Goal: Task Accomplishment & Management: Complete application form

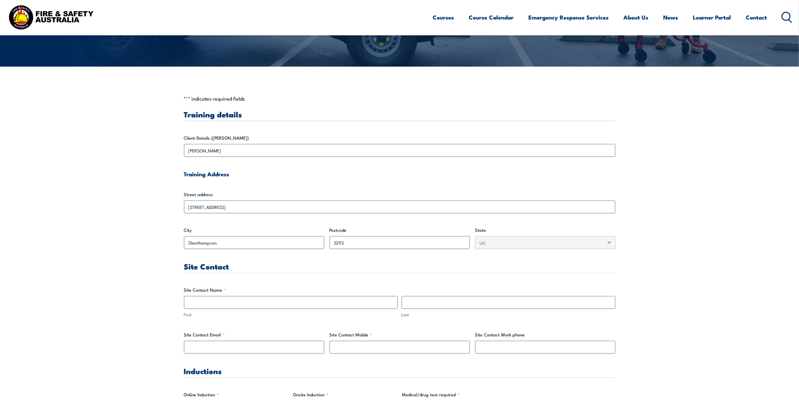
scroll to position [168, 0]
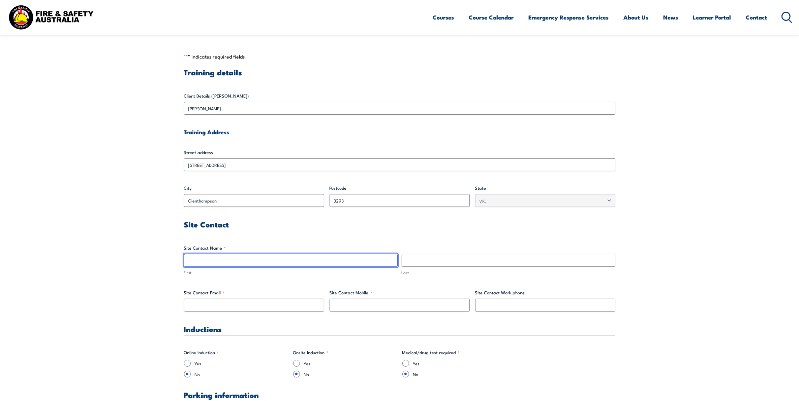
click at [231, 259] on input "First" at bounding box center [291, 260] width 214 height 13
type input "[PERSON_NAME]"
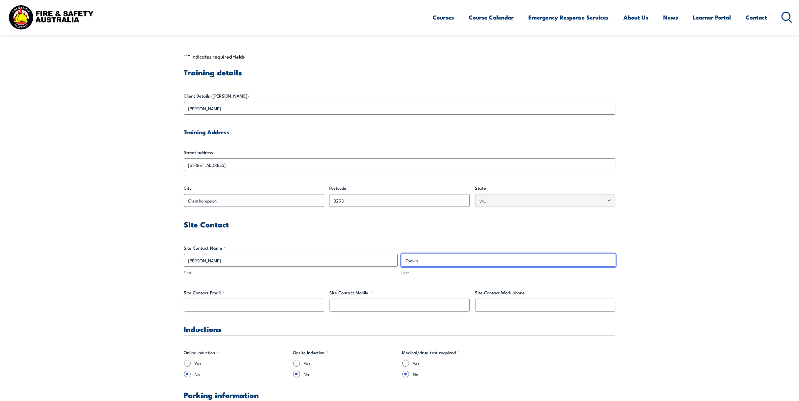
type input "Tonkin"
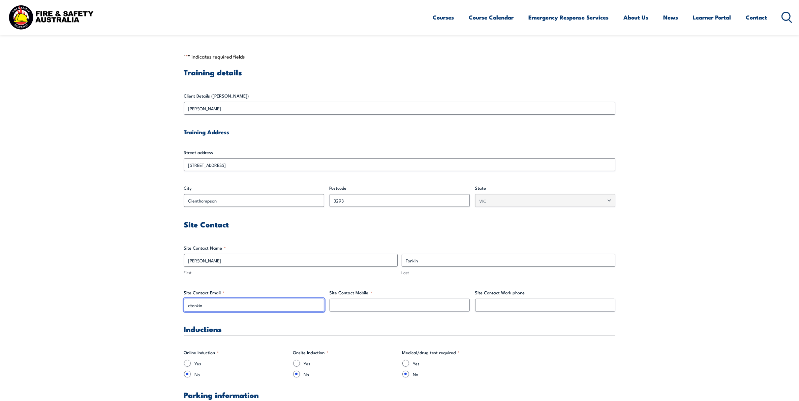
type input "[EMAIL_ADDRESS][DOMAIN_NAME]"
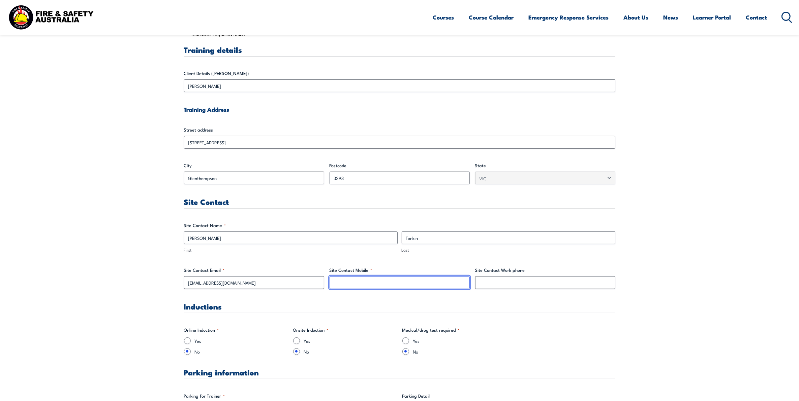
scroll to position [211, 0]
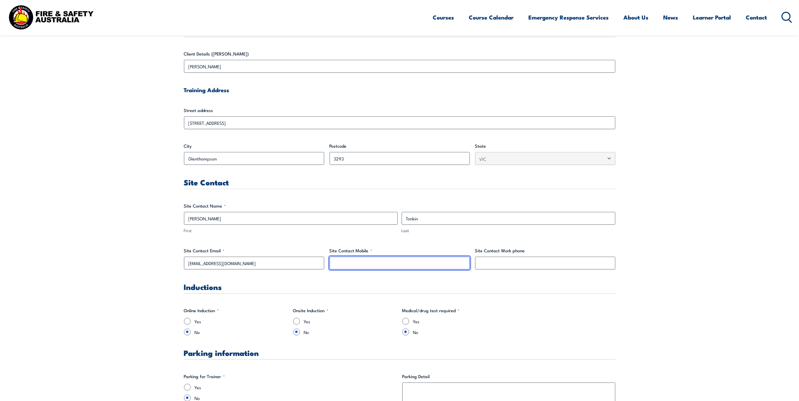
click at [378, 265] on input "Site Contact Mobile *" at bounding box center [399, 263] width 140 height 13
type input "0498973902"
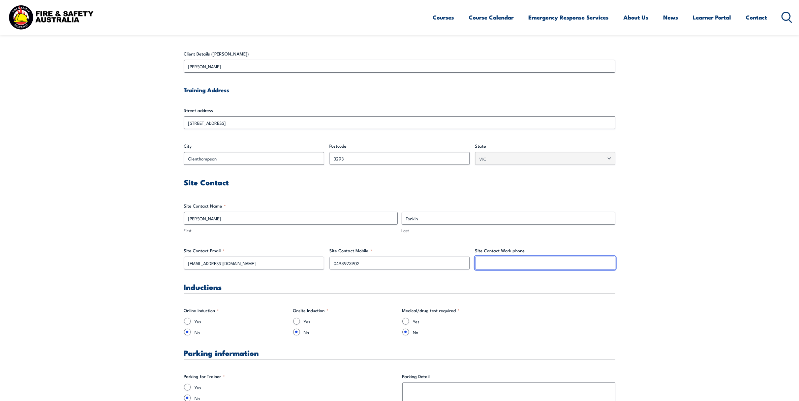
click at [527, 262] on input "Site Contact Work phone" at bounding box center [545, 263] width 140 height 13
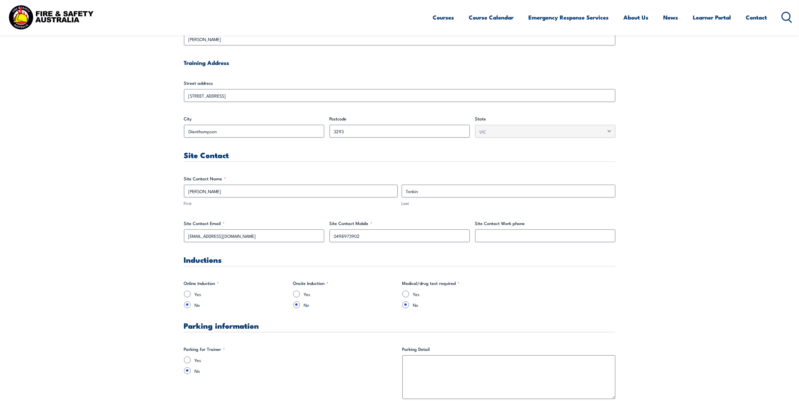
scroll to position [253, 0]
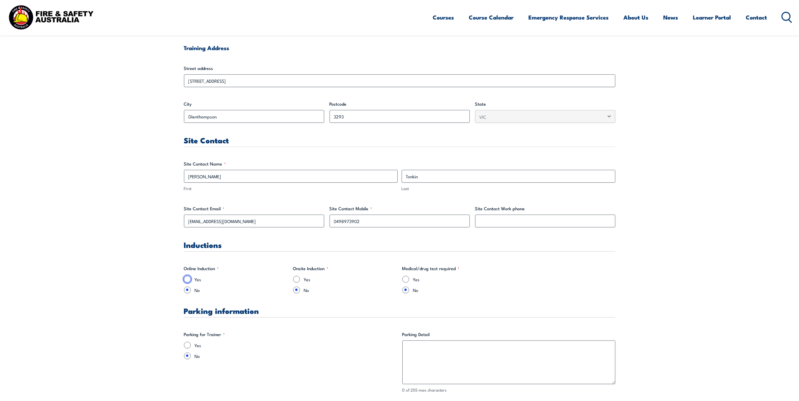
click at [188, 280] on input "Yes" at bounding box center [187, 279] width 7 height 7
radio input "true"
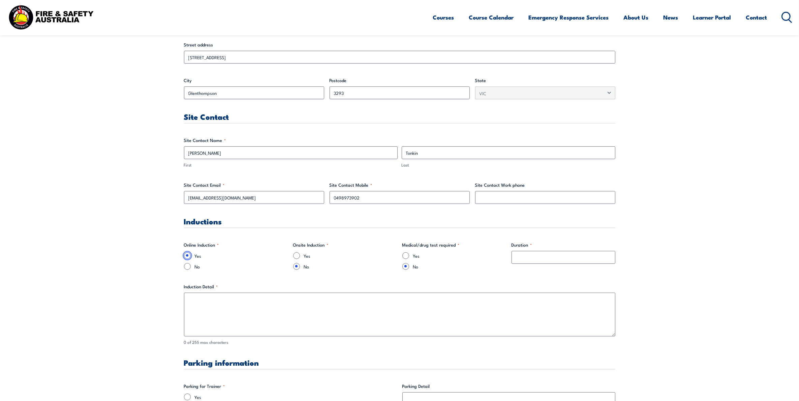
scroll to position [295, 0]
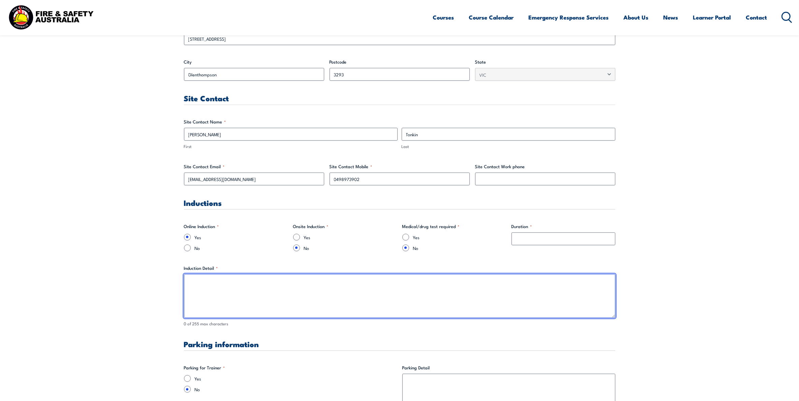
click at [292, 286] on textarea "Induction Detail *" at bounding box center [399, 296] width 431 height 44
click at [245, 283] on textarea "Please email details of trainer to [EMAIL_ADDRESS][DOMAIN_NAME] as soon as poss…" at bounding box center [399, 296] width 431 height 44
click at [427, 278] on textarea "Please email details of trainer including name and email address to [EMAIL_ADDR…" at bounding box center [399, 296] width 431 height 44
type textarea "Please email details of trainer including name and email address to [EMAIL_ADDR…"
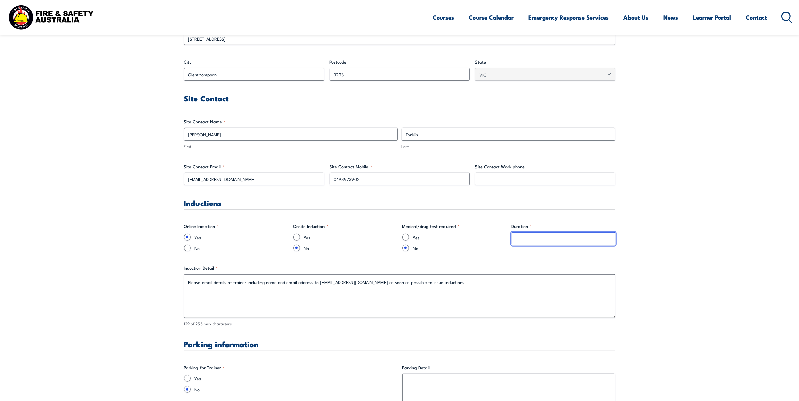
click at [526, 244] on input "Duration *" at bounding box center [563, 239] width 104 height 13
click at [532, 226] on label "Duration *" at bounding box center [563, 226] width 104 height 7
click at [532, 233] on input "Duration *" at bounding box center [563, 239] width 104 height 13
click at [538, 236] on input "Duration *" at bounding box center [563, 239] width 104 height 13
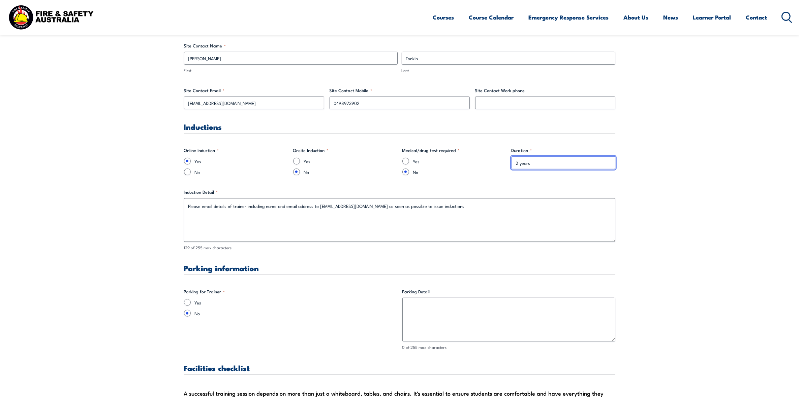
scroll to position [379, 0]
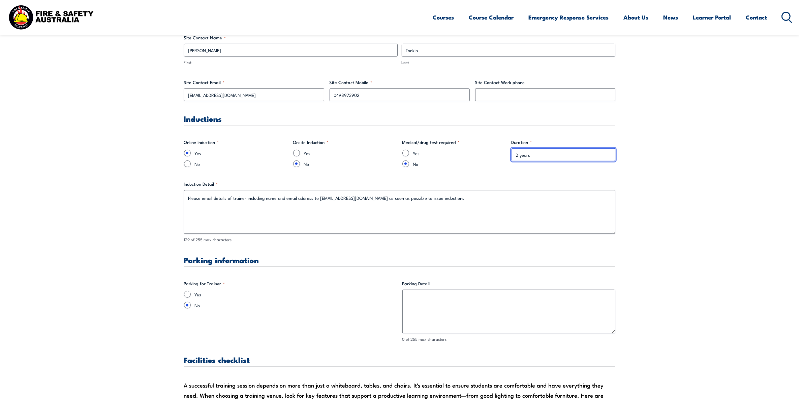
type input "2 years"
click at [187, 295] on input "Yes" at bounding box center [187, 294] width 7 height 7
radio input "true"
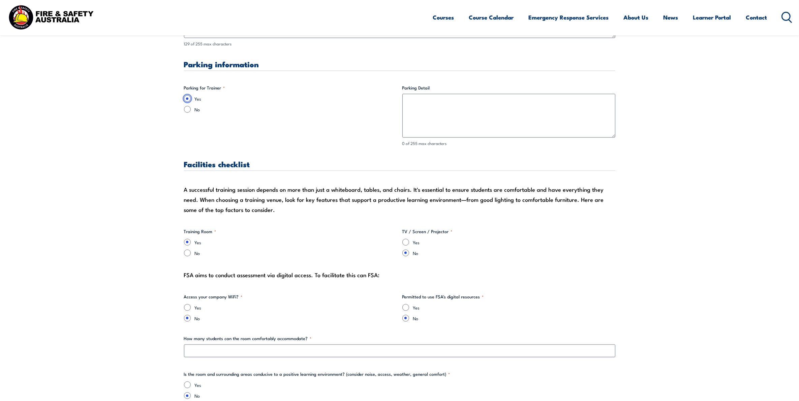
scroll to position [589, 0]
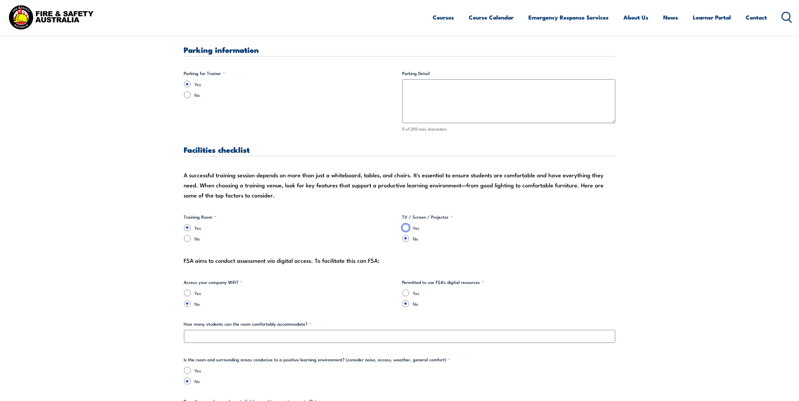
click at [405, 229] on input "Yes" at bounding box center [405, 228] width 7 height 7
radio input "true"
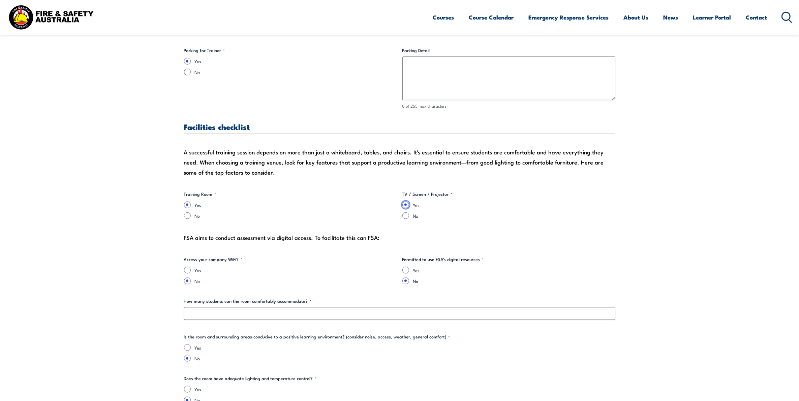
scroll to position [632, 0]
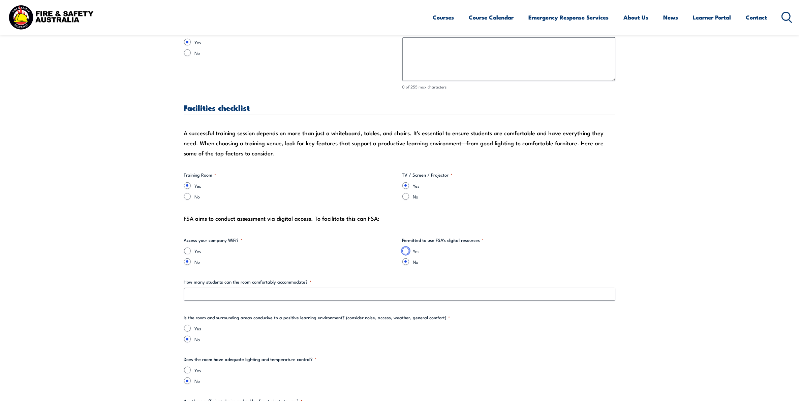
click at [406, 250] on input "Yes" at bounding box center [405, 251] width 7 height 7
radio input "true"
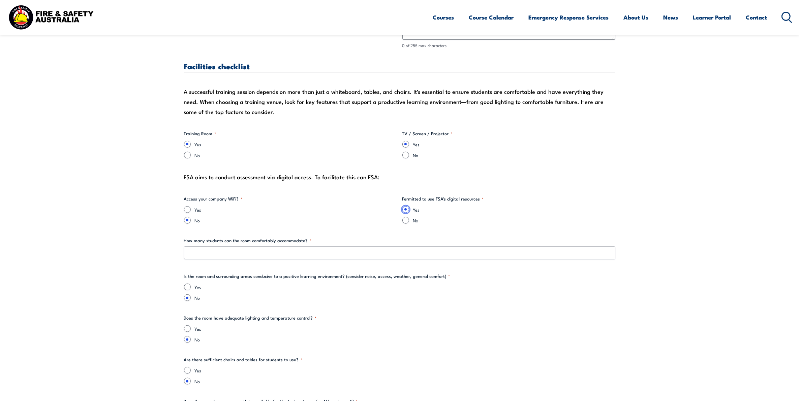
scroll to position [674, 0]
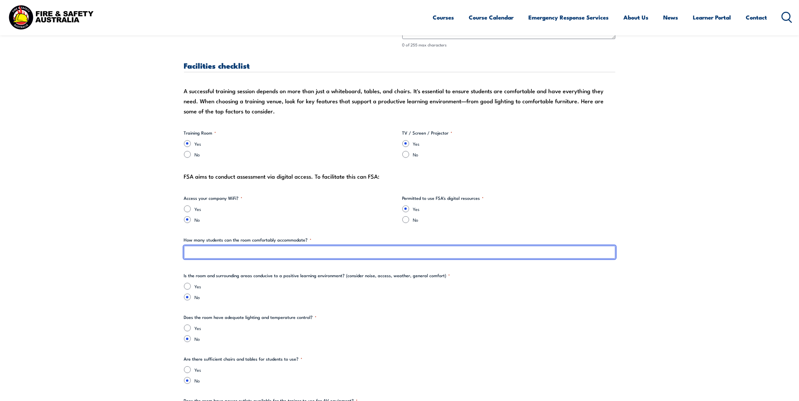
click at [261, 252] on input "How many students can the room comfortably accommodate? *" at bounding box center [399, 252] width 431 height 13
type input "8"
type input "6"
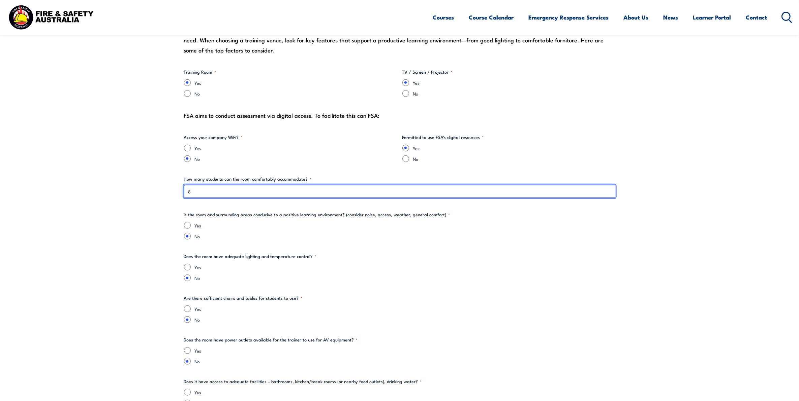
scroll to position [758, 0]
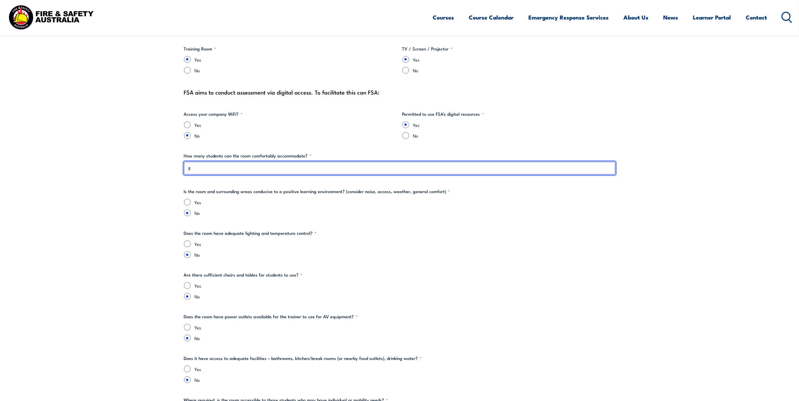
type input "8"
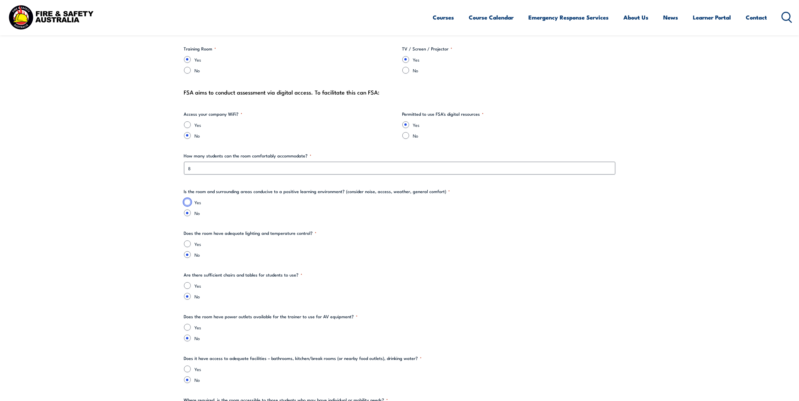
click at [188, 202] on input "Yes" at bounding box center [187, 202] width 7 height 7
radio input "true"
click at [184, 244] on div "Yes" at bounding box center [399, 244] width 431 height 7
click at [186, 243] on input "Yes" at bounding box center [187, 244] width 7 height 7
radio input "true"
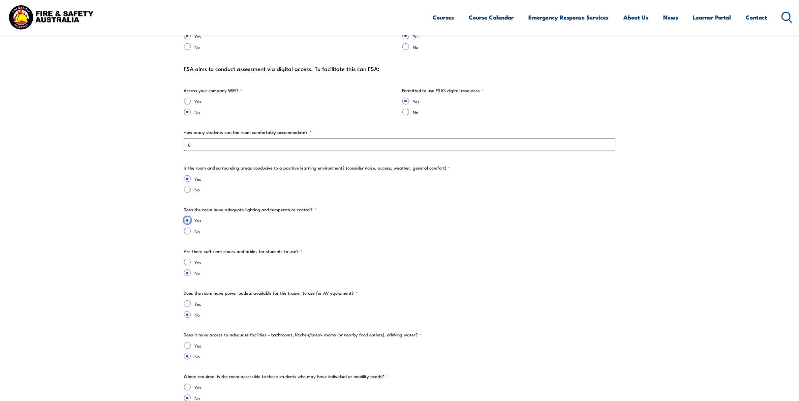
scroll to position [800, 0]
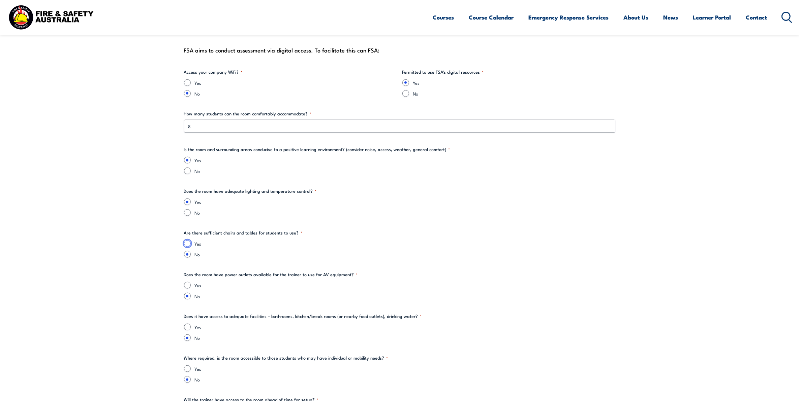
click at [187, 247] on input "Yes" at bounding box center [187, 243] width 7 height 7
radio input "true"
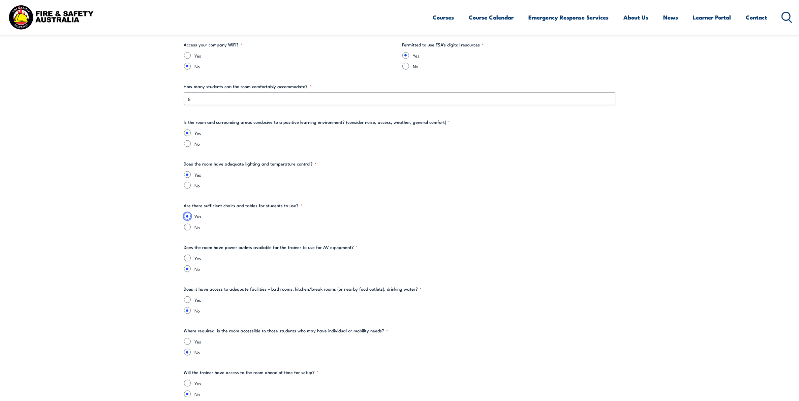
scroll to position [842, 0]
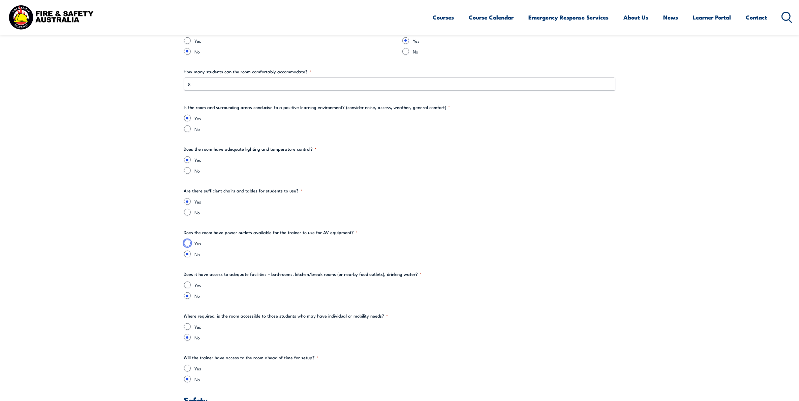
click at [189, 245] on input "Yes" at bounding box center [187, 243] width 7 height 7
radio input "true"
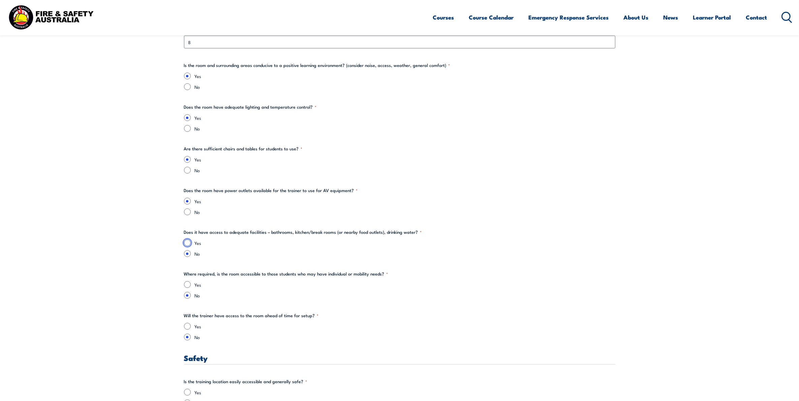
click at [189, 245] on input "Yes" at bounding box center [187, 243] width 7 height 7
radio input "true"
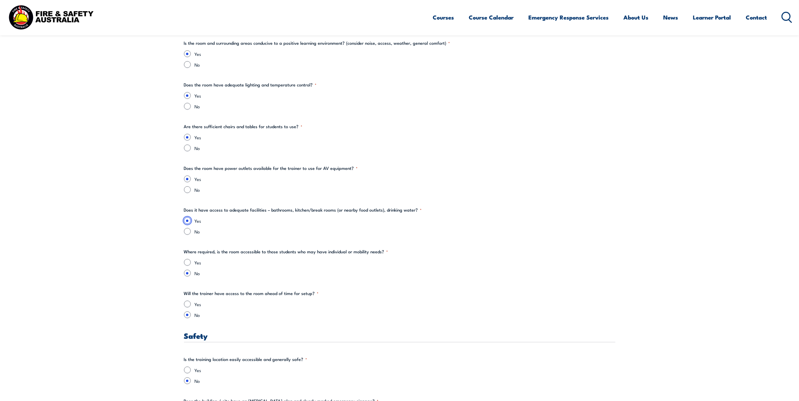
scroll to position [926, 0]
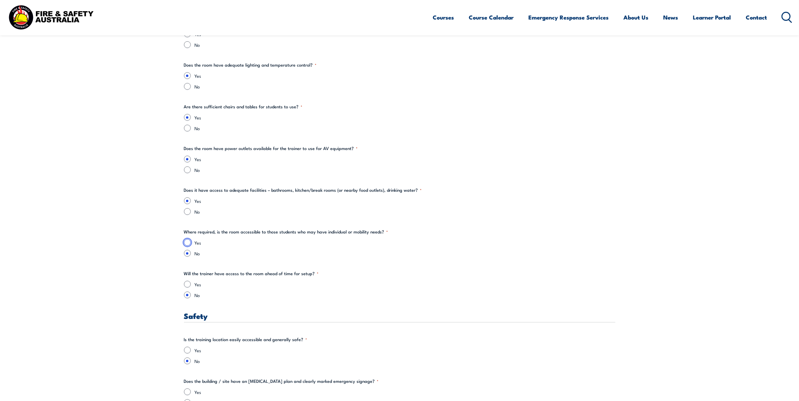
click at [188, 242] on input "Yes" at bounding box center [187, 242] width 7 height 7
radio input "true"
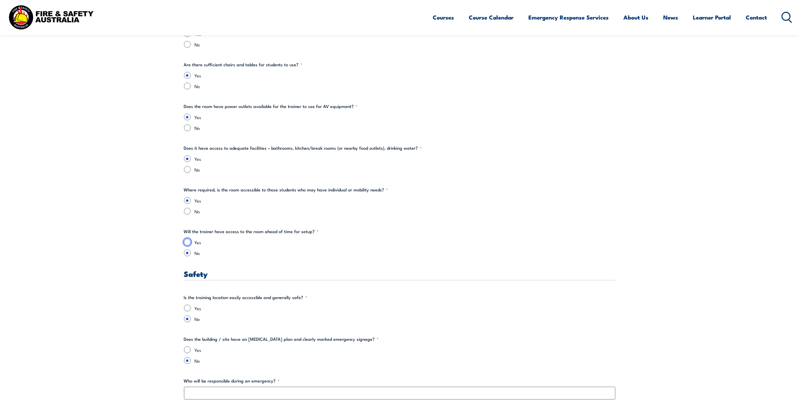
click at [189, 243] on input "Yes" at bounding box center [187, 242] width 7 height 7
radio input "true"
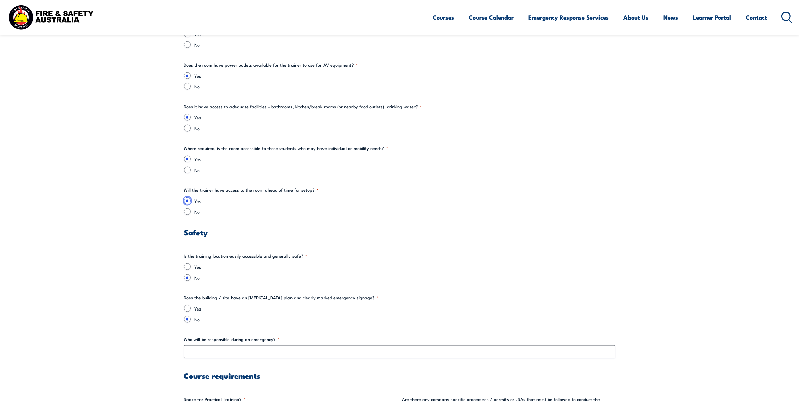
scroll to position [1010, 0]
click at [189, 268] on input "Yes" at bounding box center [187, 266] width 7 height 7
radio input "true"
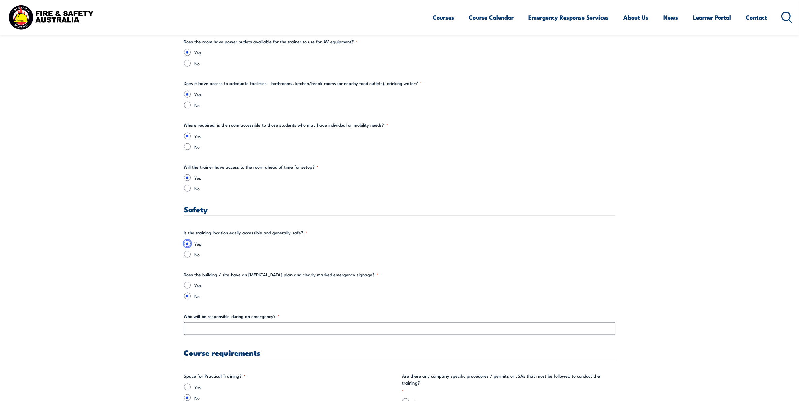
scroll to position [1053, 0]
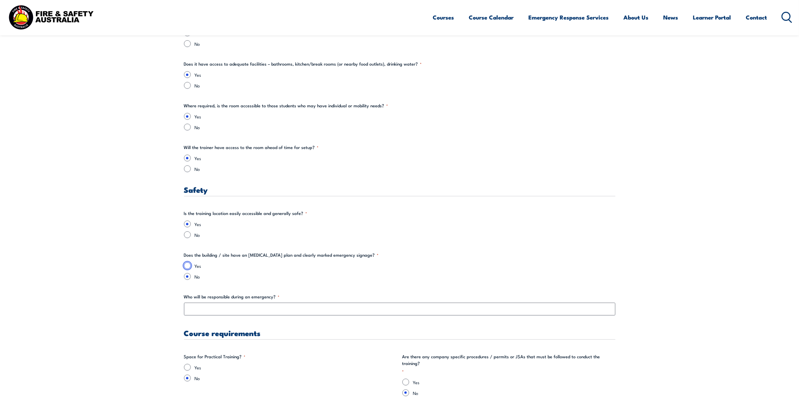
click at [189, 268] on input "Yes" at bounding box center [187, 266] width 7 height 7
radio input "true"
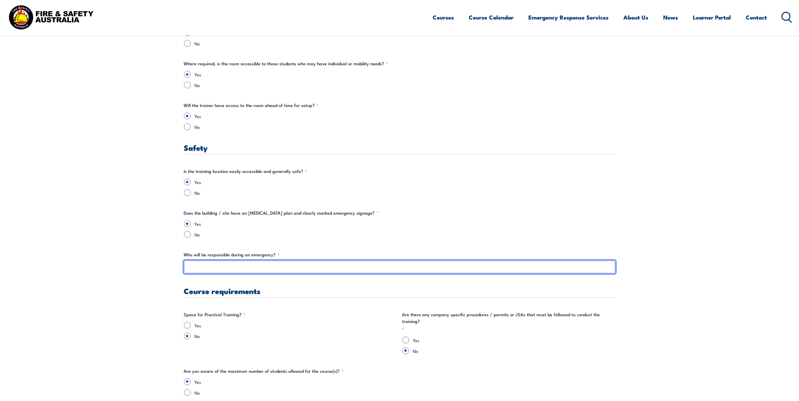
click at [253, 265] on input "Who will be responsible during an emergency? *" at bounding box center [399, 267] width 431 height 13
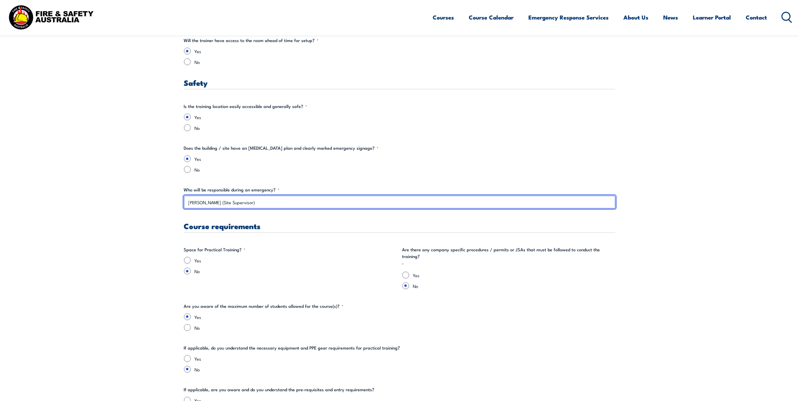
scroll to position [1179, 0]
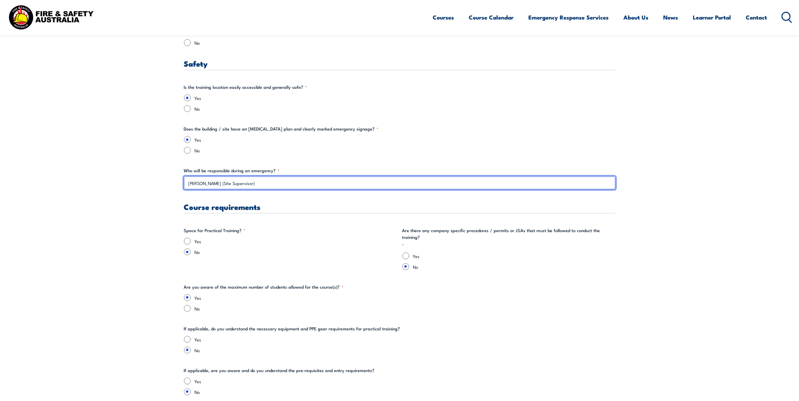
type input "[PERSON_NAME] (Site Supervisor)"
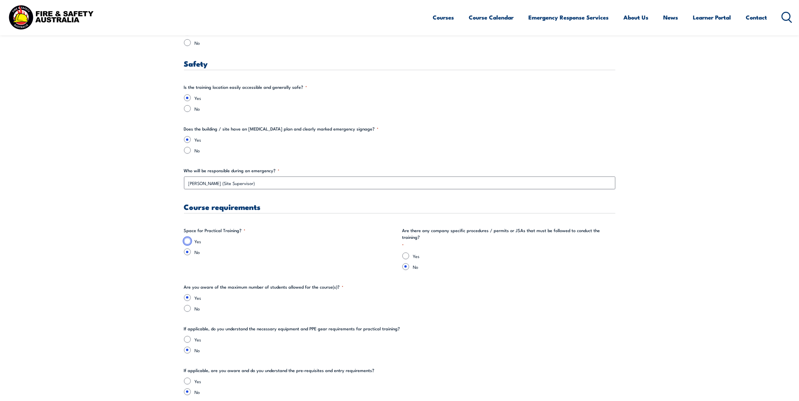
click at [189, 242] on input "Yes" at bounding box center [187, 241] width 7 height 7
radio input "true"
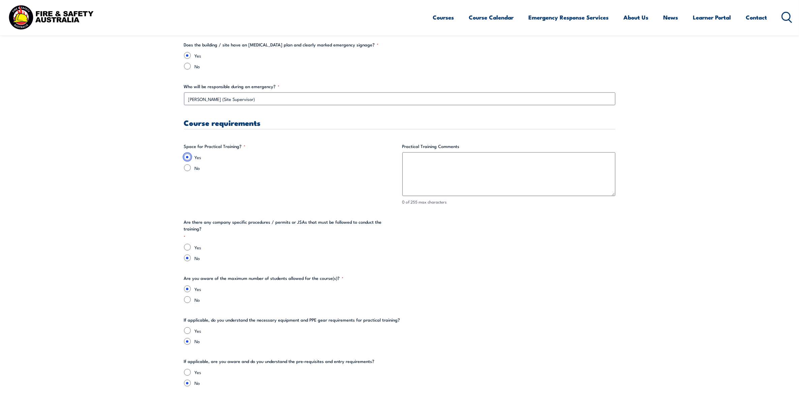
scroll to position [1305, 0]
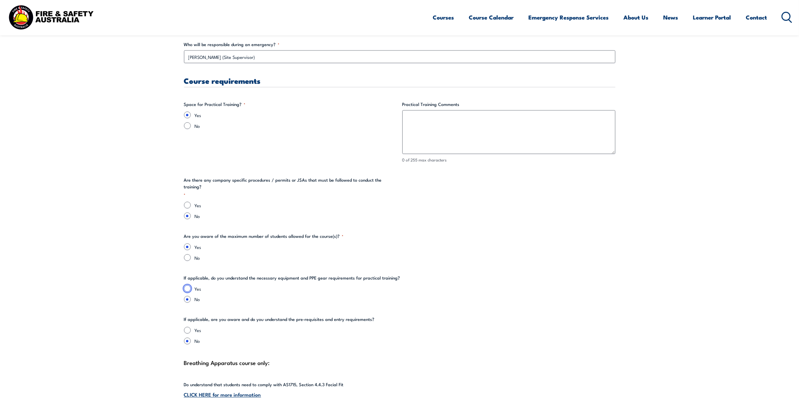
click at [189, 286] on input "Yes" at bounding box center [187, 289] width 7 height 7
radio input "true"
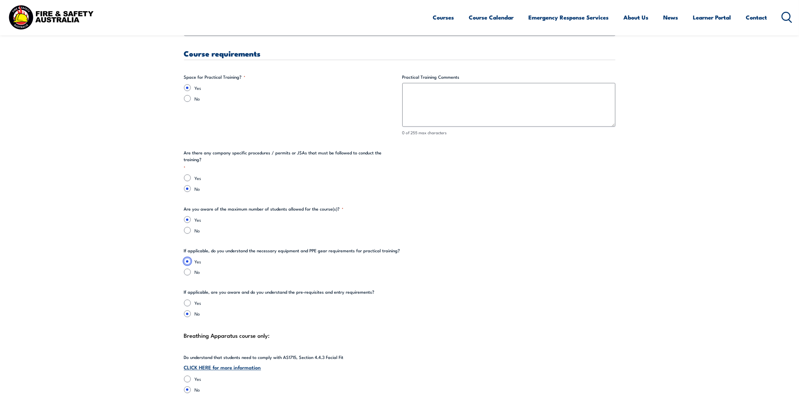
scroll to position [1347, 0]
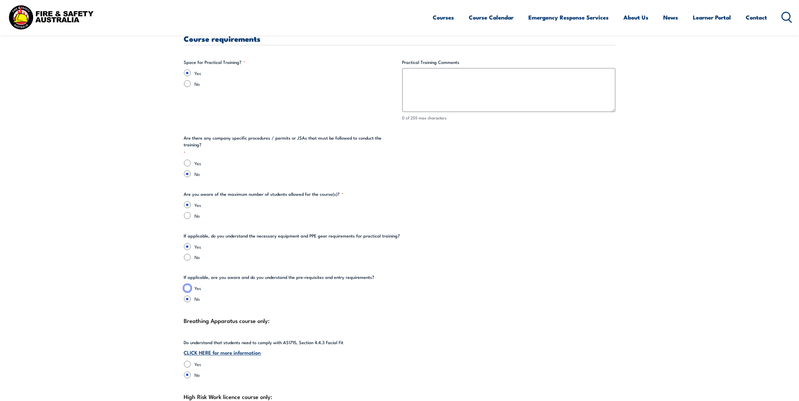
click at [185, 285] on input "Yes" at bounding box center [187, 288] width 7 height 7
radio input "true"
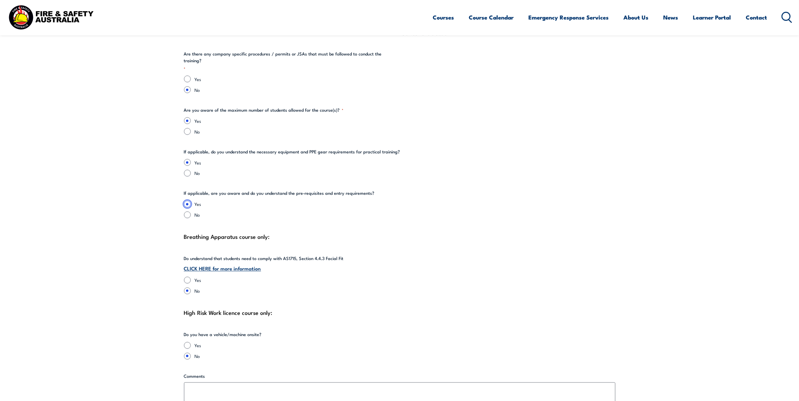
scroll to position [1474, 0]
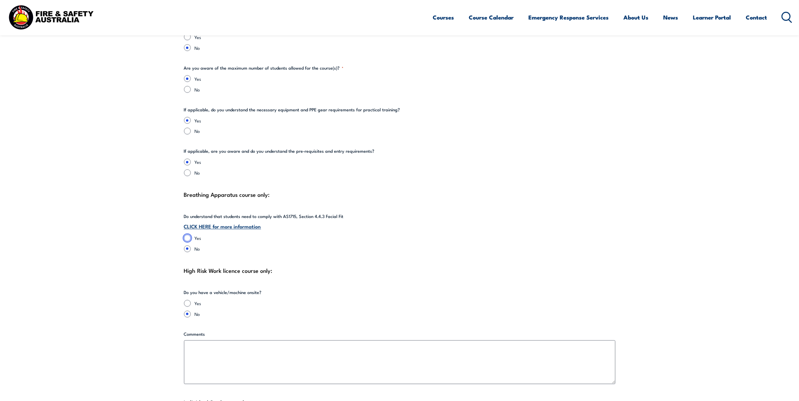
click at [185, 235] on input "Yes" at bounding box center [187, 238] width 7 height 7
radio input "true"
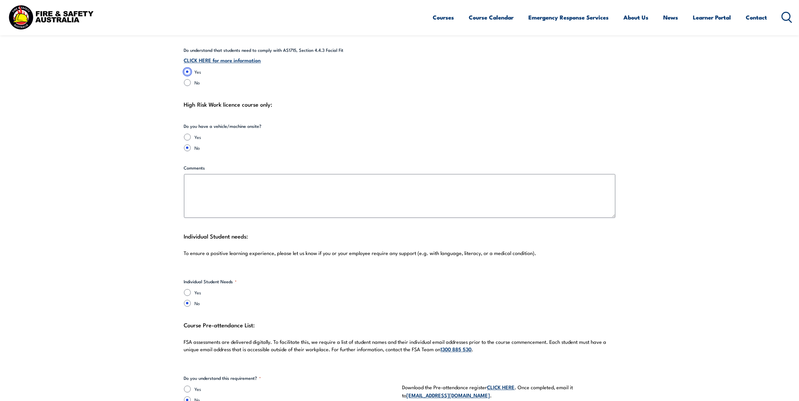
scroll to position [1642, 0]
click at [187, 77] on input "No" at bounding box center [187, 80] width 7 height 7
radio input "true"
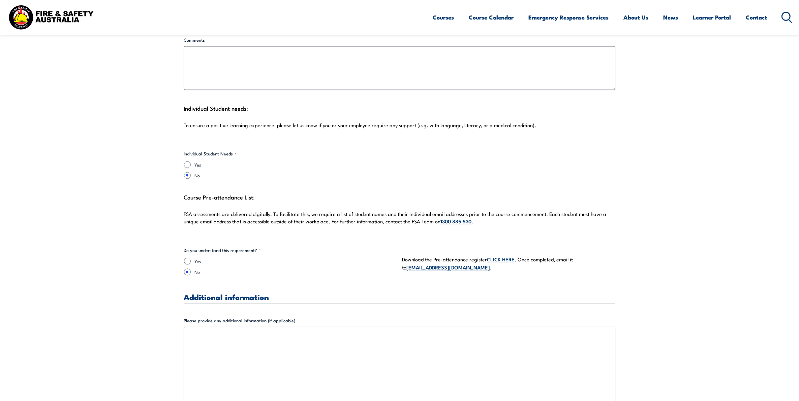
scroll to position [1810, 0]
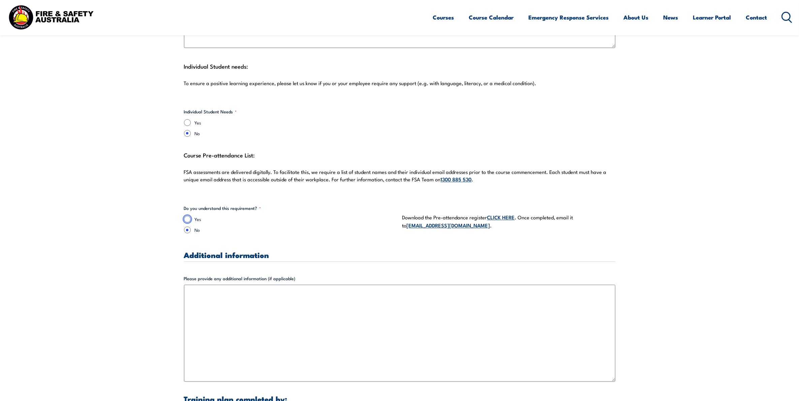
click at [187, 216] on input "Yes" at bounding box center [187, 219] width 7 height 7
radio input "true"
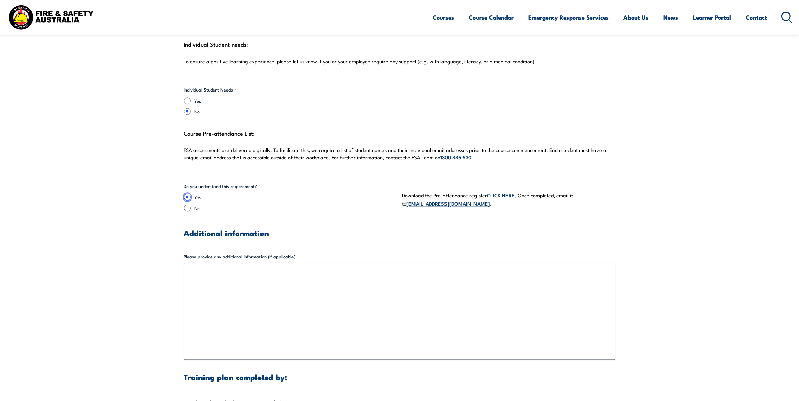
scroll to position [1852, 0]
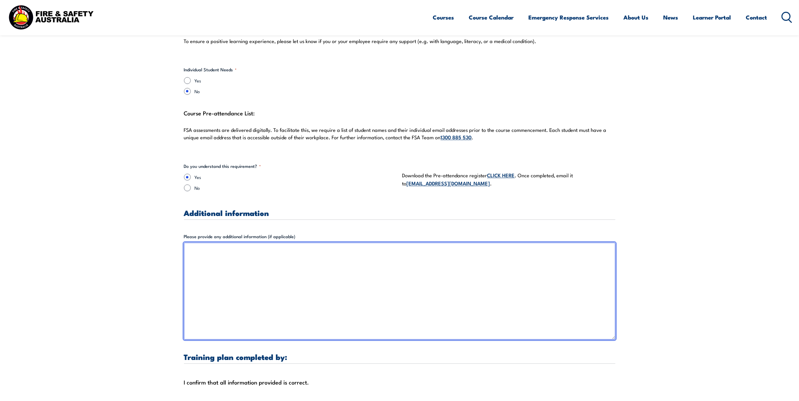
click at [288, 251] on textarea "Please provide any additional information (if applicable)" at bounding box center [399, 291] width 431 height 97
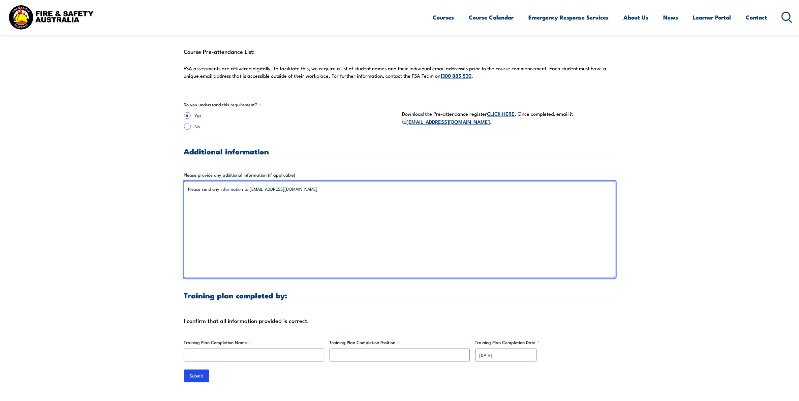
scroll to position [2021, 0]
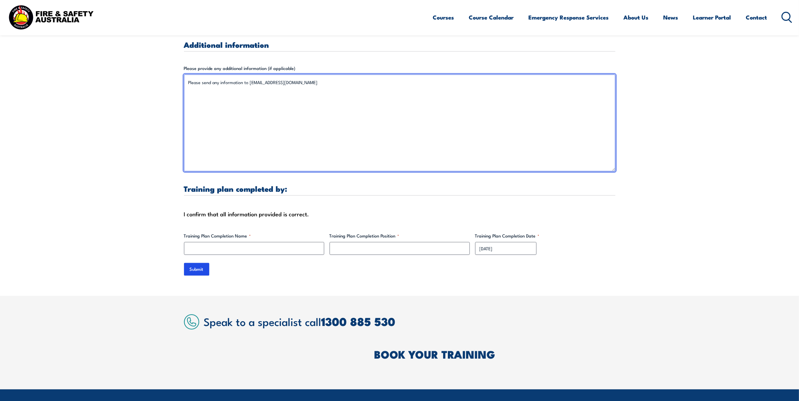
type textarea "Please send any information to [EMAIL_ADDRESS][DOMAIN_NAME]"
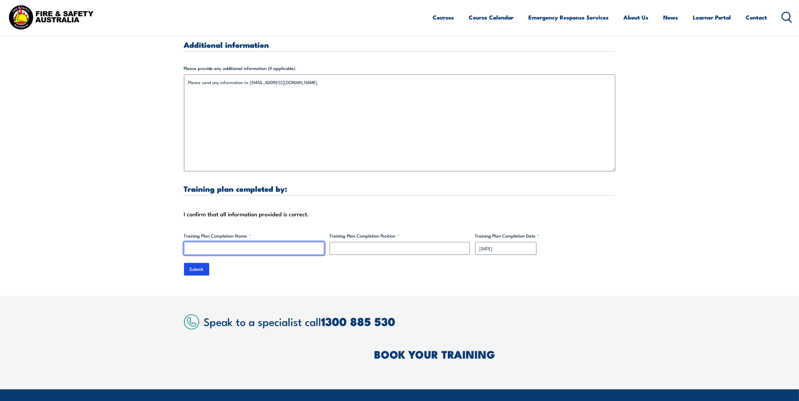
click at [240, 242] on input "Training Plan Completion Name *" at bounding box center [254, 248] width 140 height 13
type input "[PERSON_NAME]"
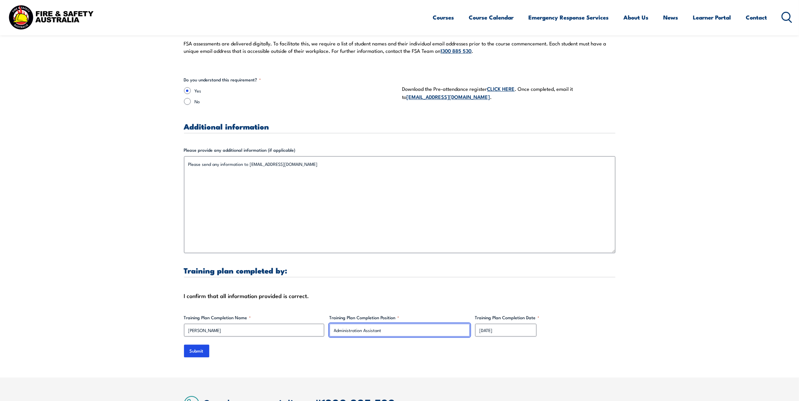
scroll to position [1937, 0]
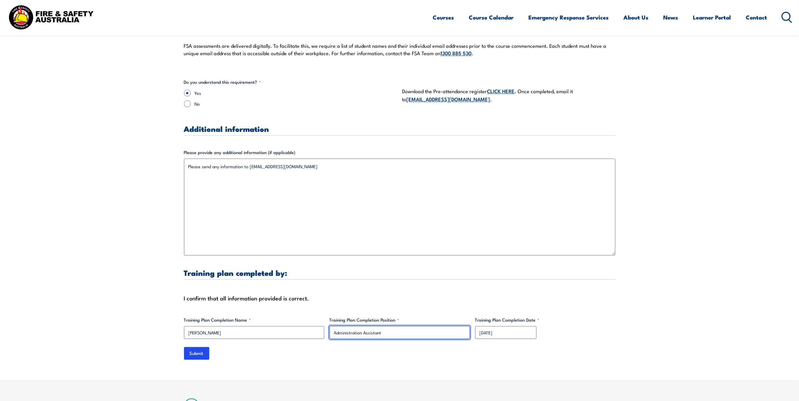
type input "Administration Assistant"
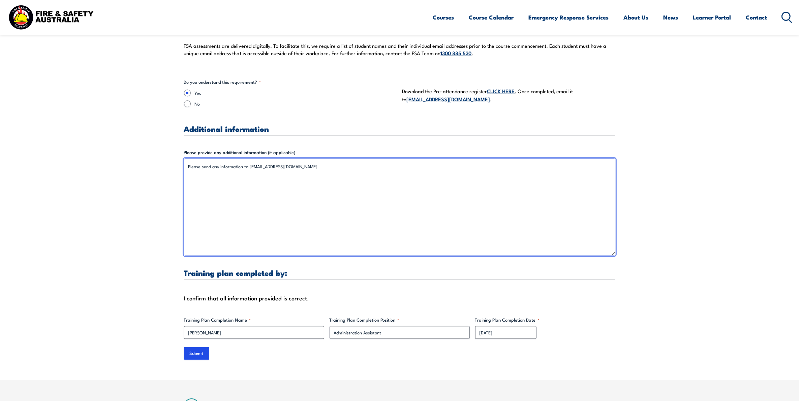
click at [302, 161] on textarea "Please send any information to [EMAIL_ADDRESS][DOMAIN_NAME]" at bounding box center [399, 207] width 431 height 97
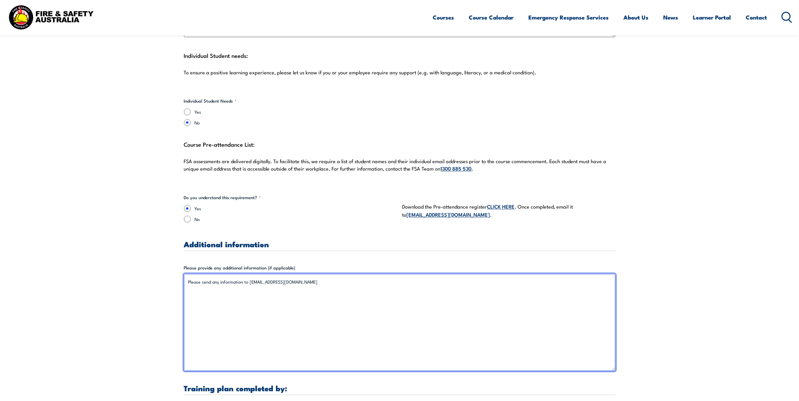
scroll to position [1810, 0]
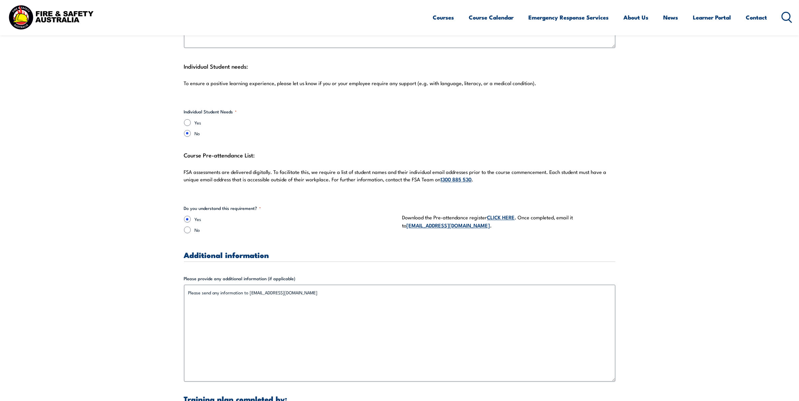
click at [504, 214] on link "CLICK HERE" at bounding box center [501, 217] width 28 height 7
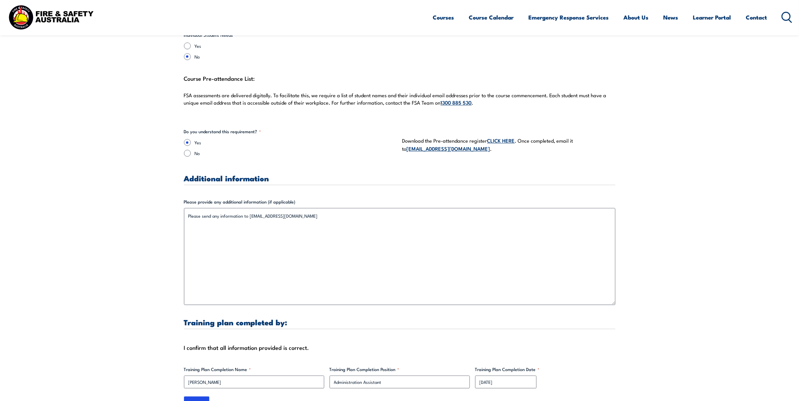
scroll to position [1895, 0]
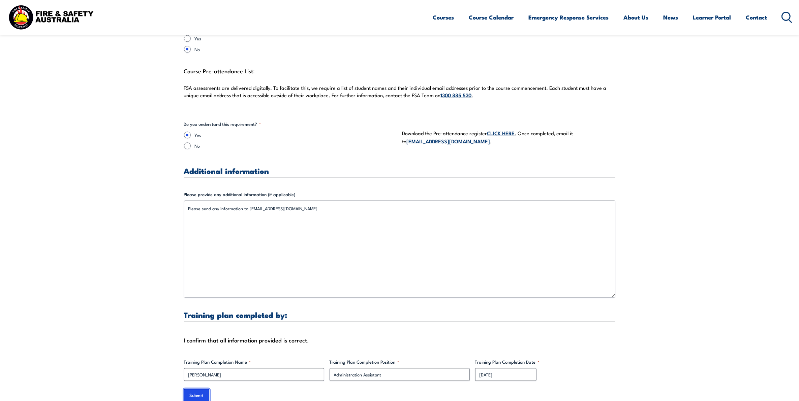
click at [202, 389] on input "Submit" at bounding box center [196, 395] width 25 height 13
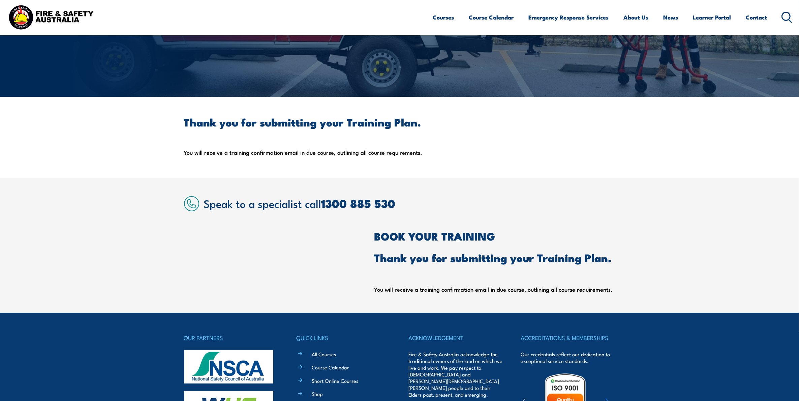
scroll to position [0, 0]
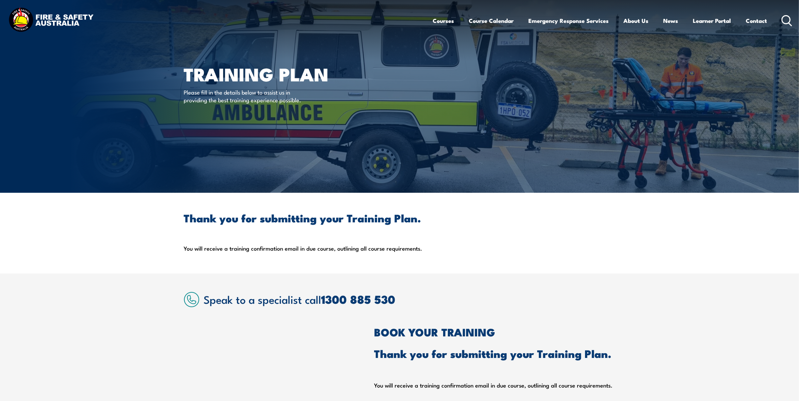
click at [28, 243] on section "Thank you for submitting your Training Plan. You will receive a training confir…" at bounding box center [399, 233] width 799 height 81
